Goal: Find specific page/section: Find specific page/section

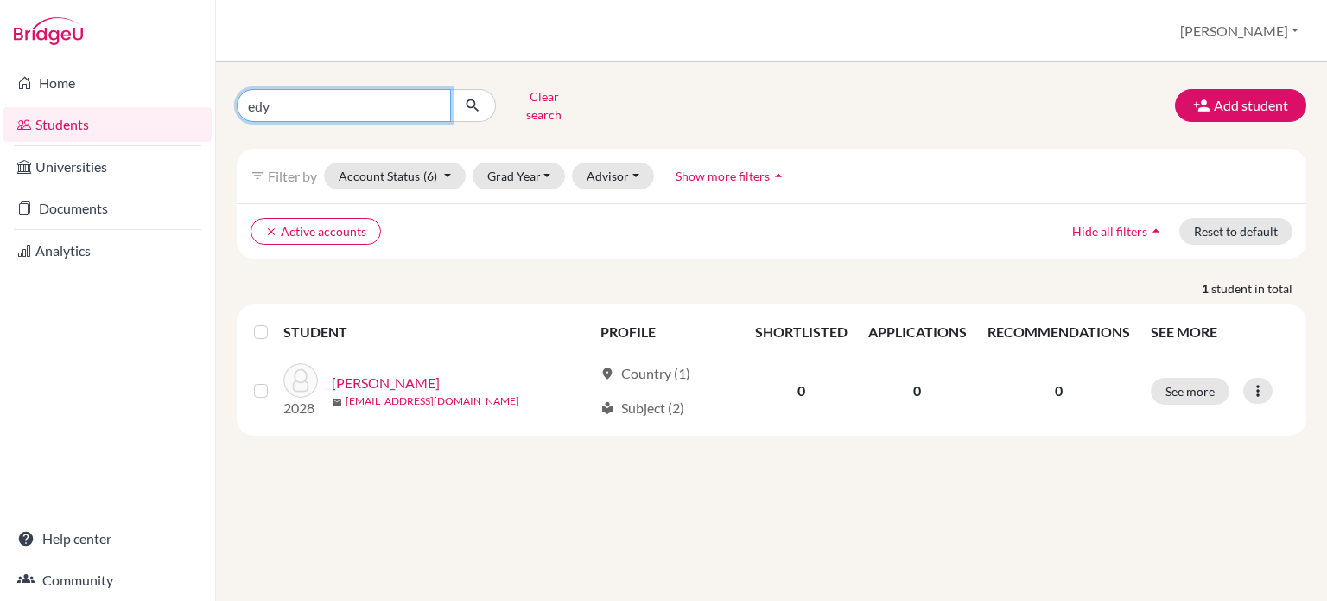
click at [373, 99] on input "edy" at bounding box center [344, 105] width 214 height 33
click at [438, 96] on input "edy" at bounding box center [344, 105] width 214 height 33
click at [433, 100] on input "edy" at bounding box center [344, 105] width 214 height 33
type input "iris"
click button "submit" at bounding box center [473, 105] width 46 height 33
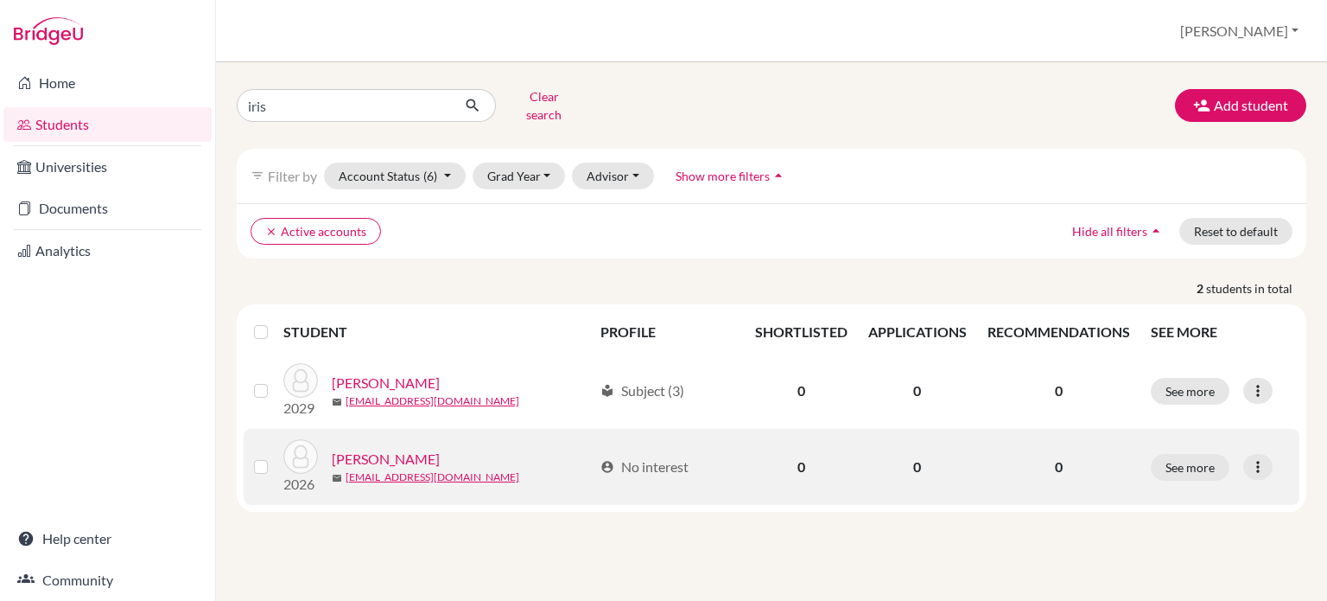
click at [369, 448] on link "[PERSON_NAME]" at bounding box center [386, 458] width 108 height 21
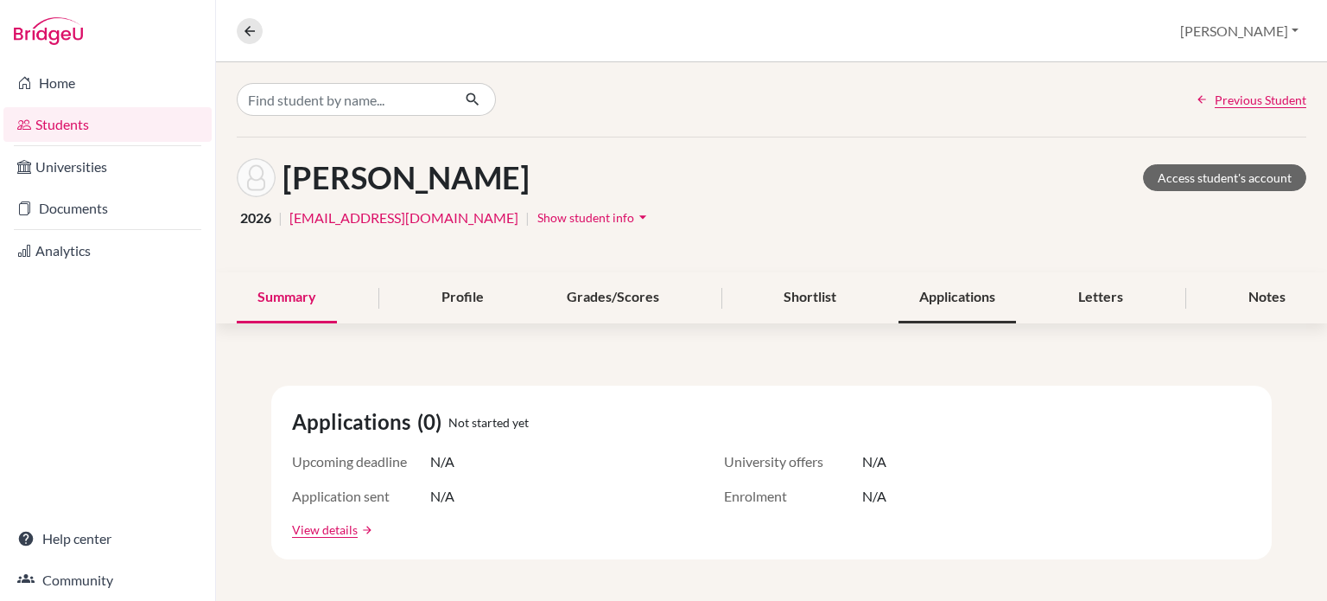
click at [932, 310] on div "Applications" at bounding box center [958, 297] width 118 height 51
